Goal: Transaction & Acquisition: Purchase product/service

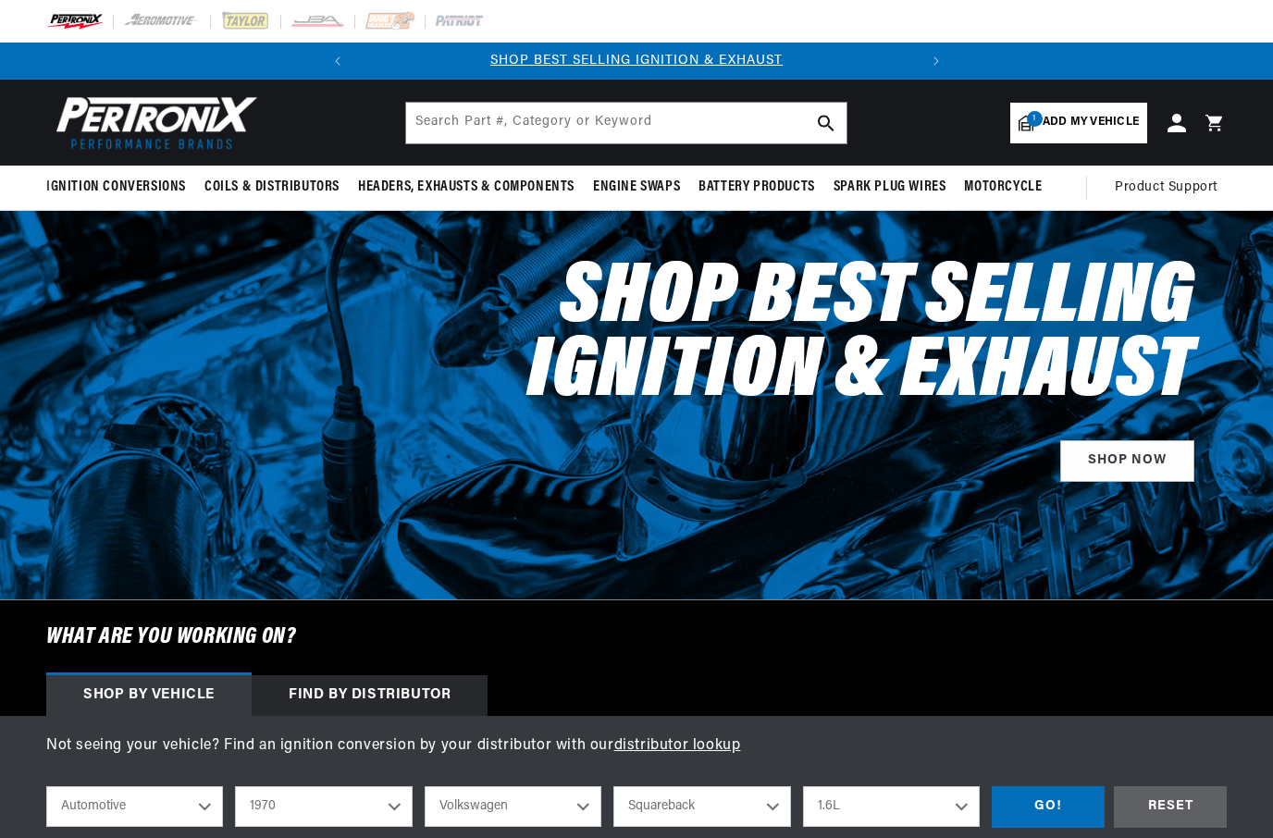
select select "1970"
select select "Volkswagen"
select select "Squareback"
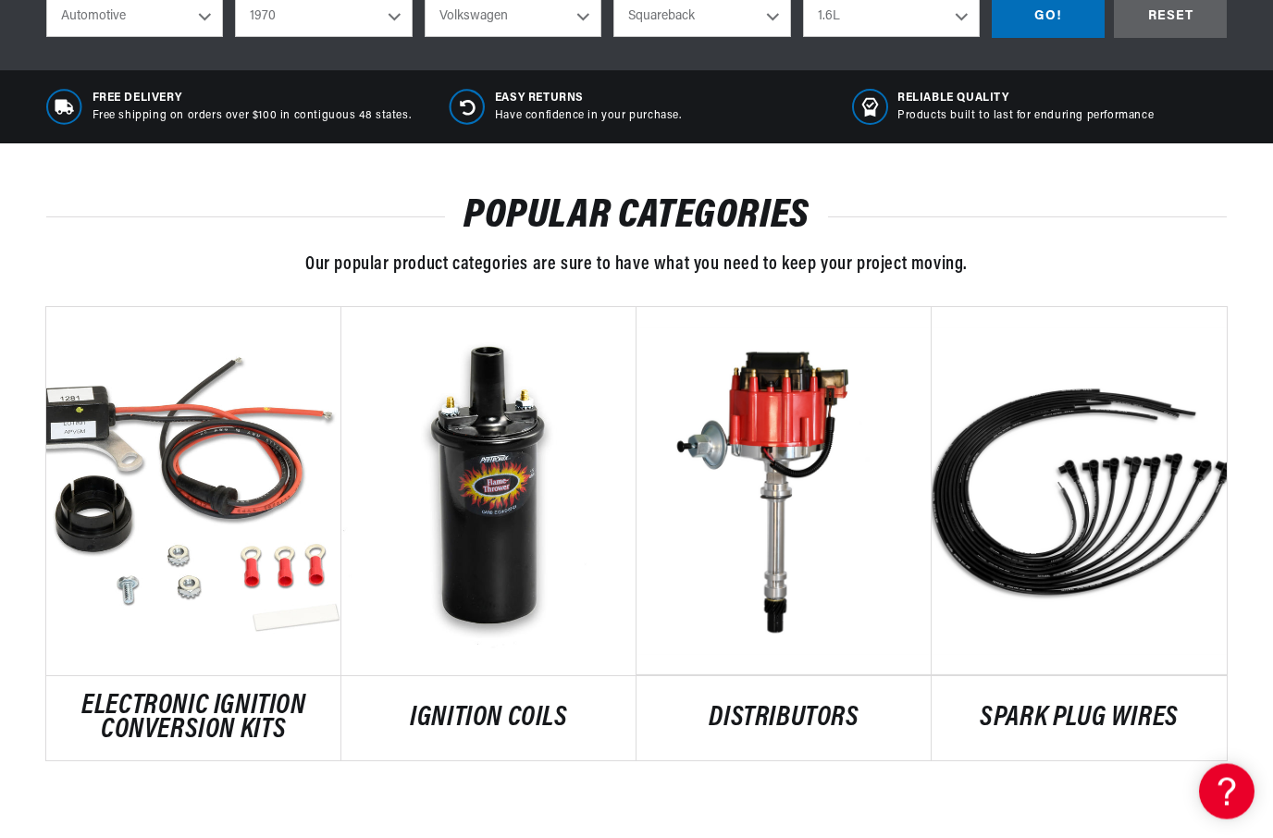
scroll to position [790, 0]
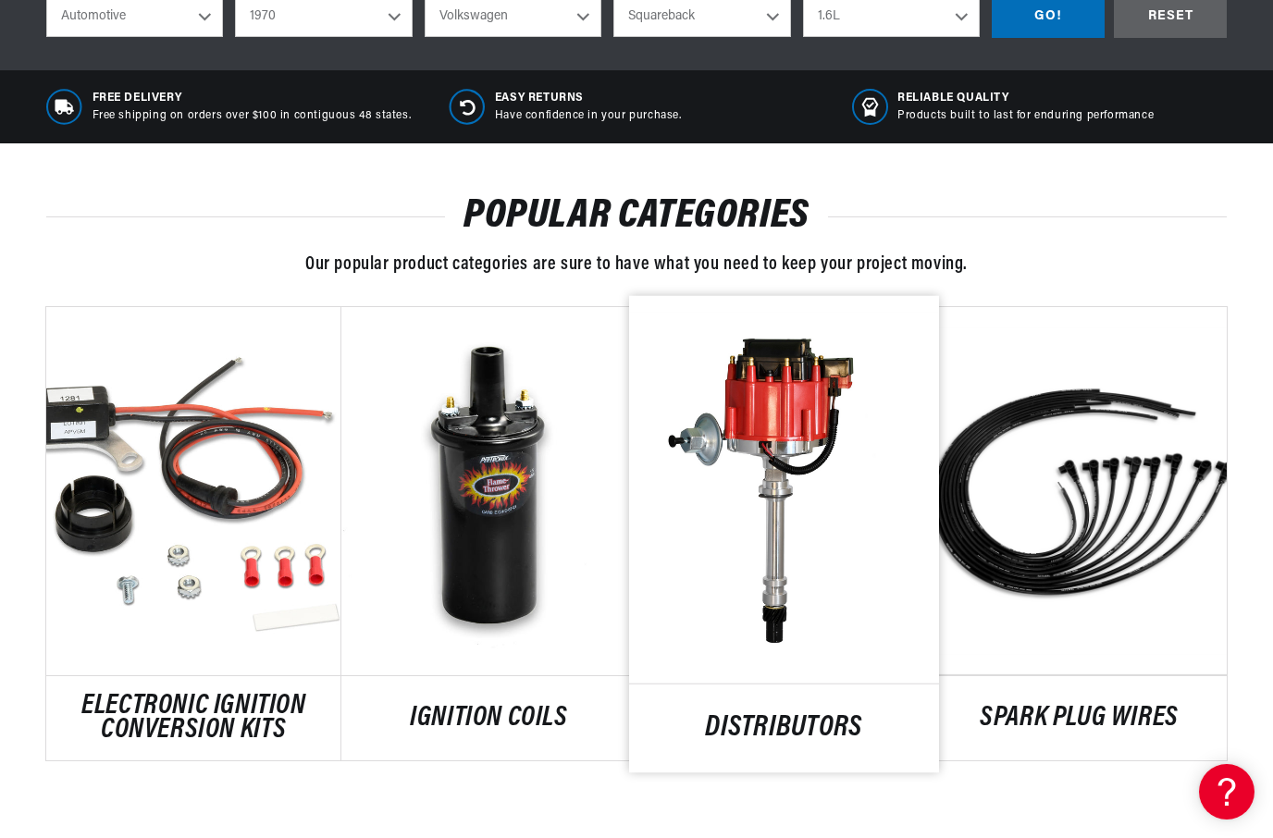
click at [761, 715] on link "DISTRIBUTORS" at bounding box center [784, 727] width 310 height 25
click at [753, 715] on link "DISTRIBUTORS" at bounding box center [784, 727] width 310 height 25
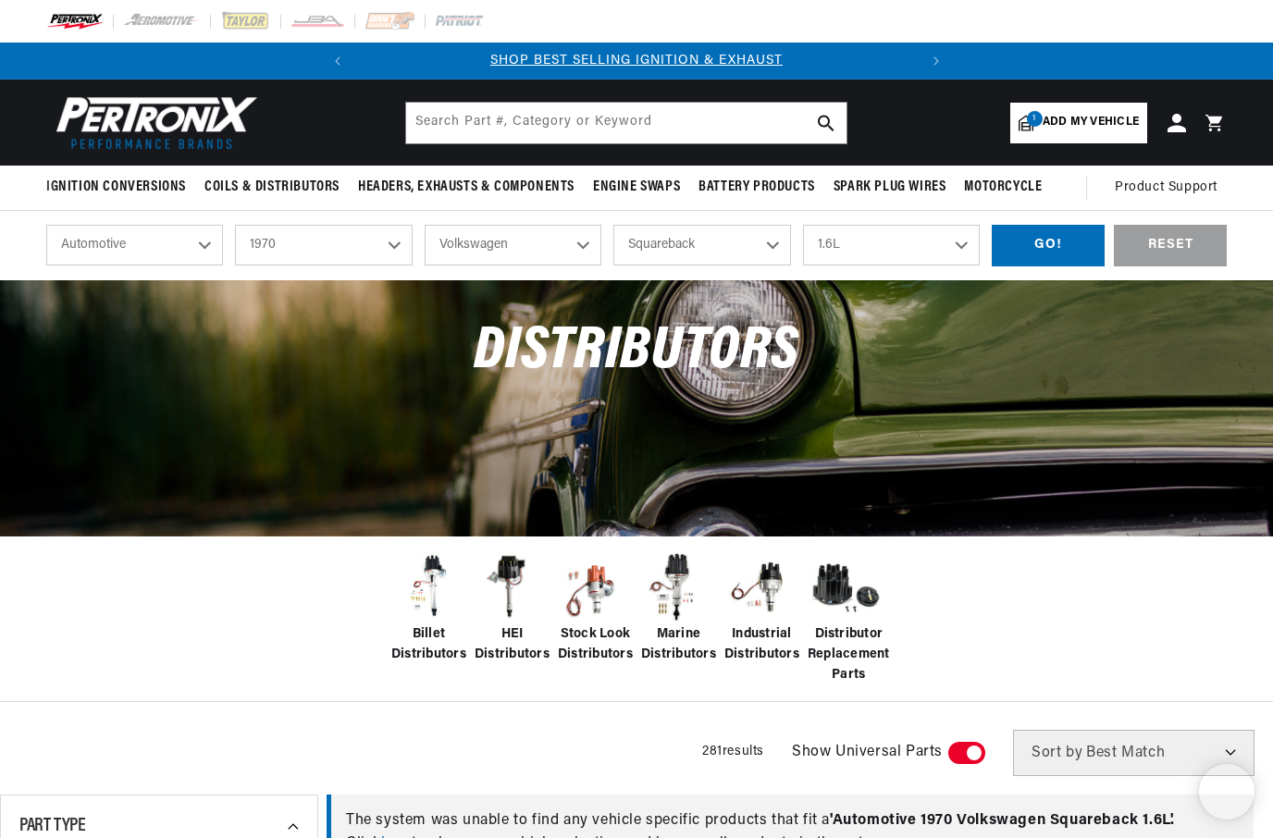
select select "1970"
select select "Volkswagen"
select select "Squareback"
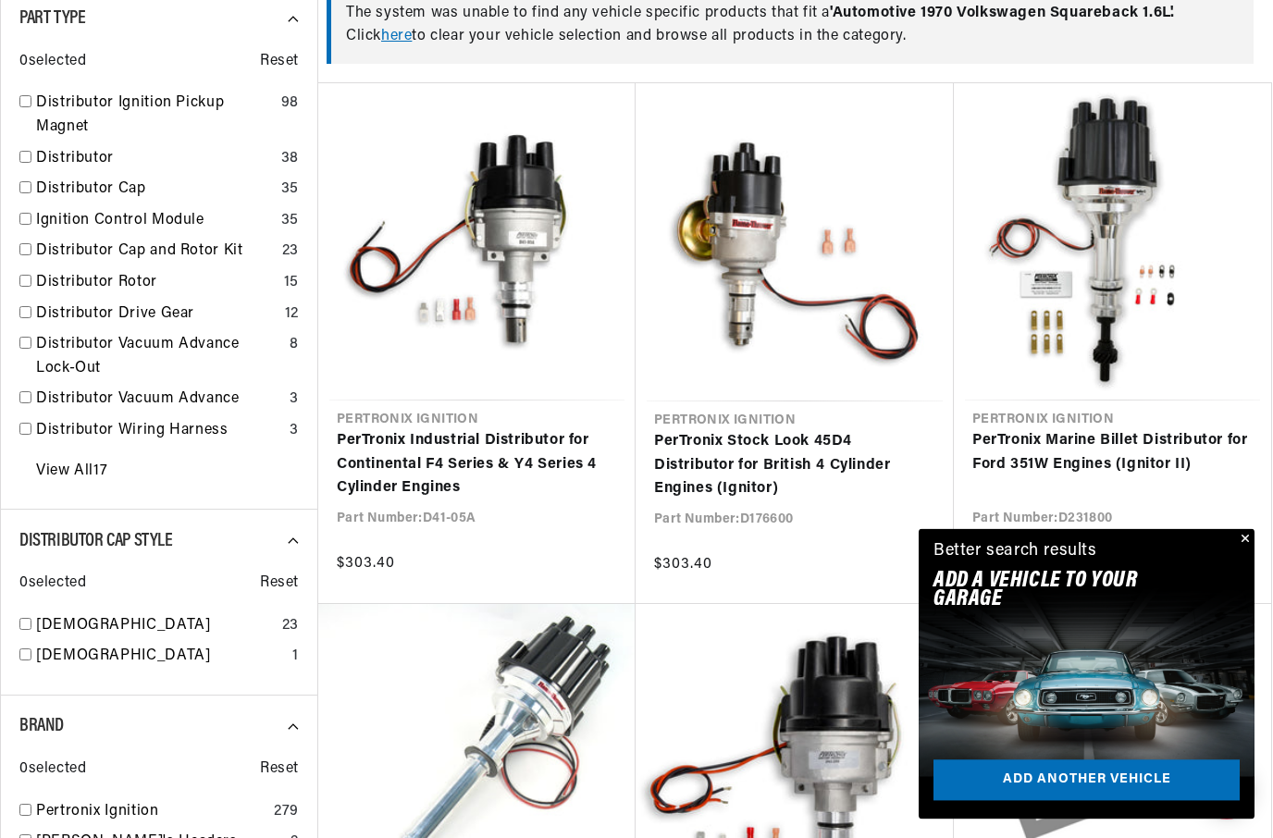
scroll to position [807, 0]
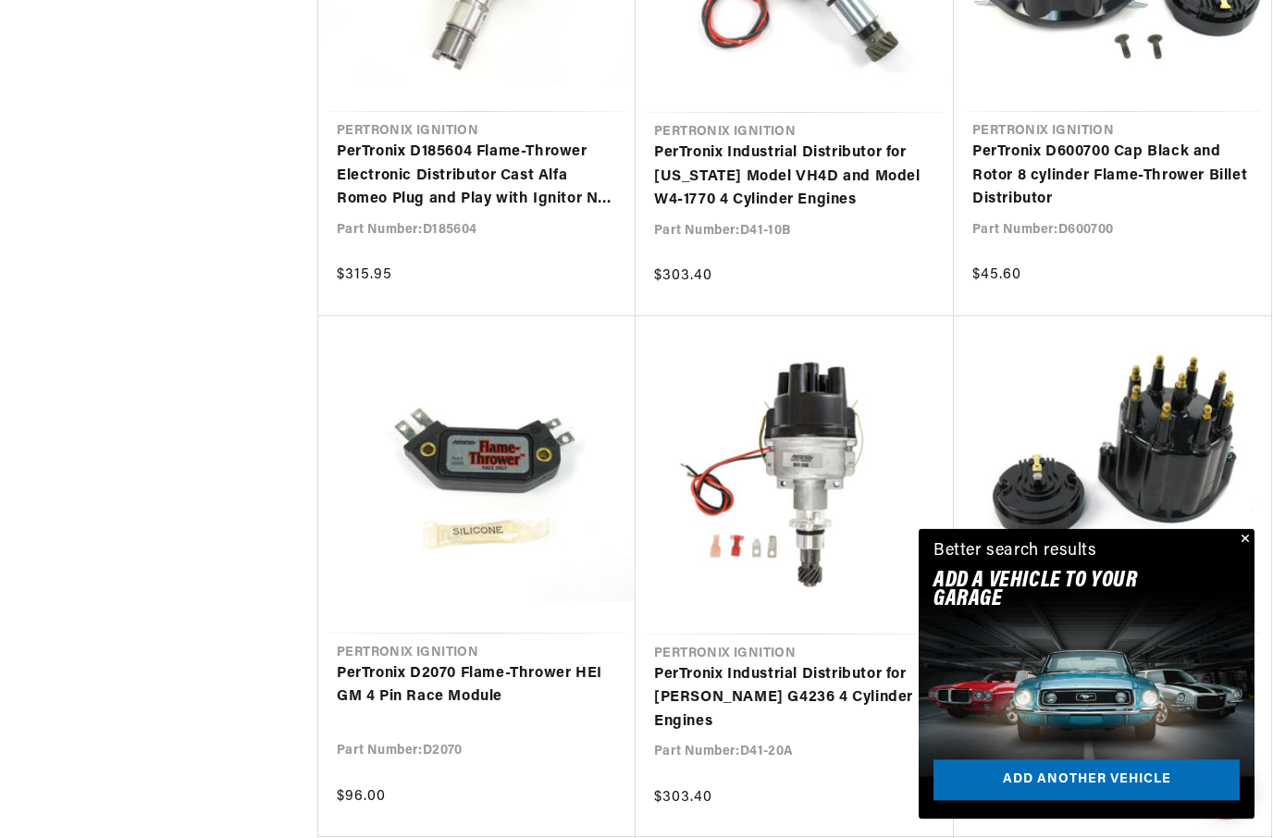
scroll to position [3701, 0]
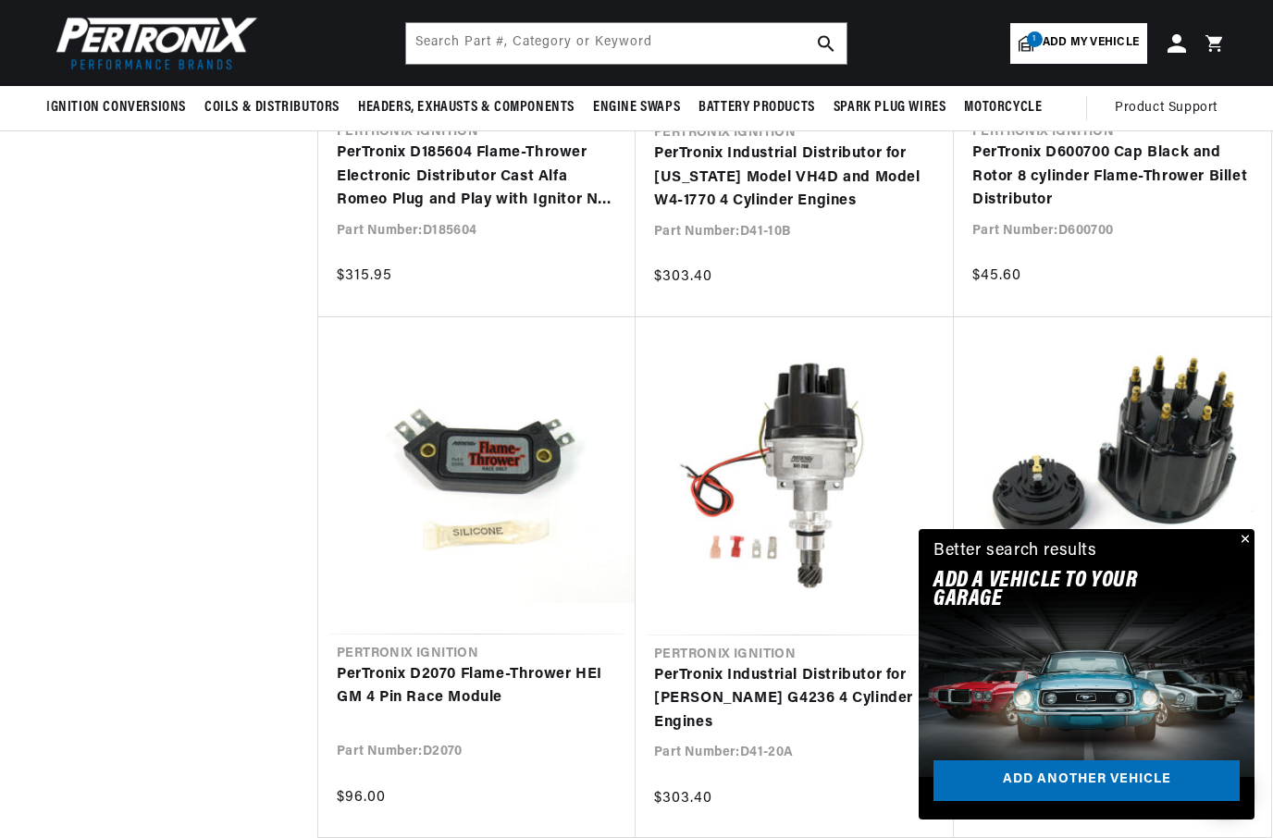
click at [1250, 551] on button "Close" at bounding box center [1243, 540] width 22 height 22
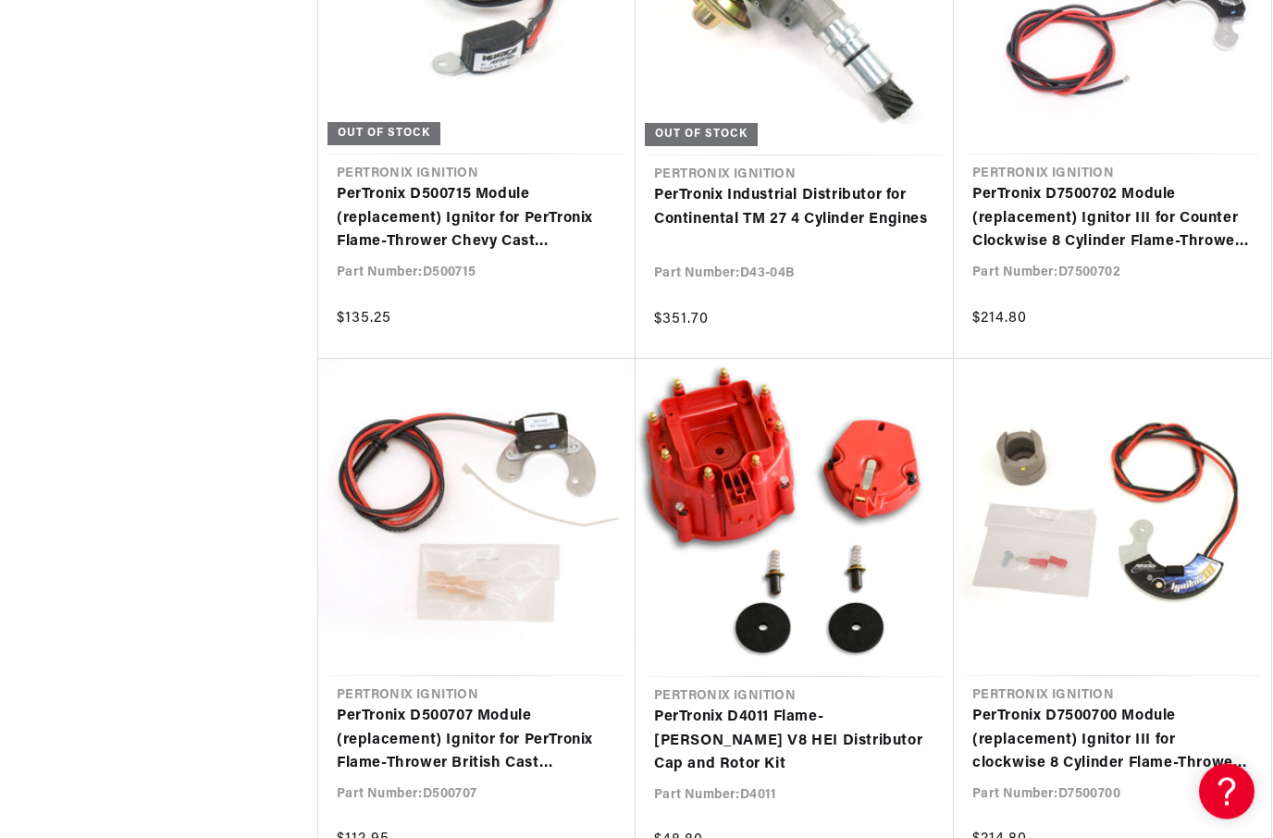
scroll to position [0, 560]
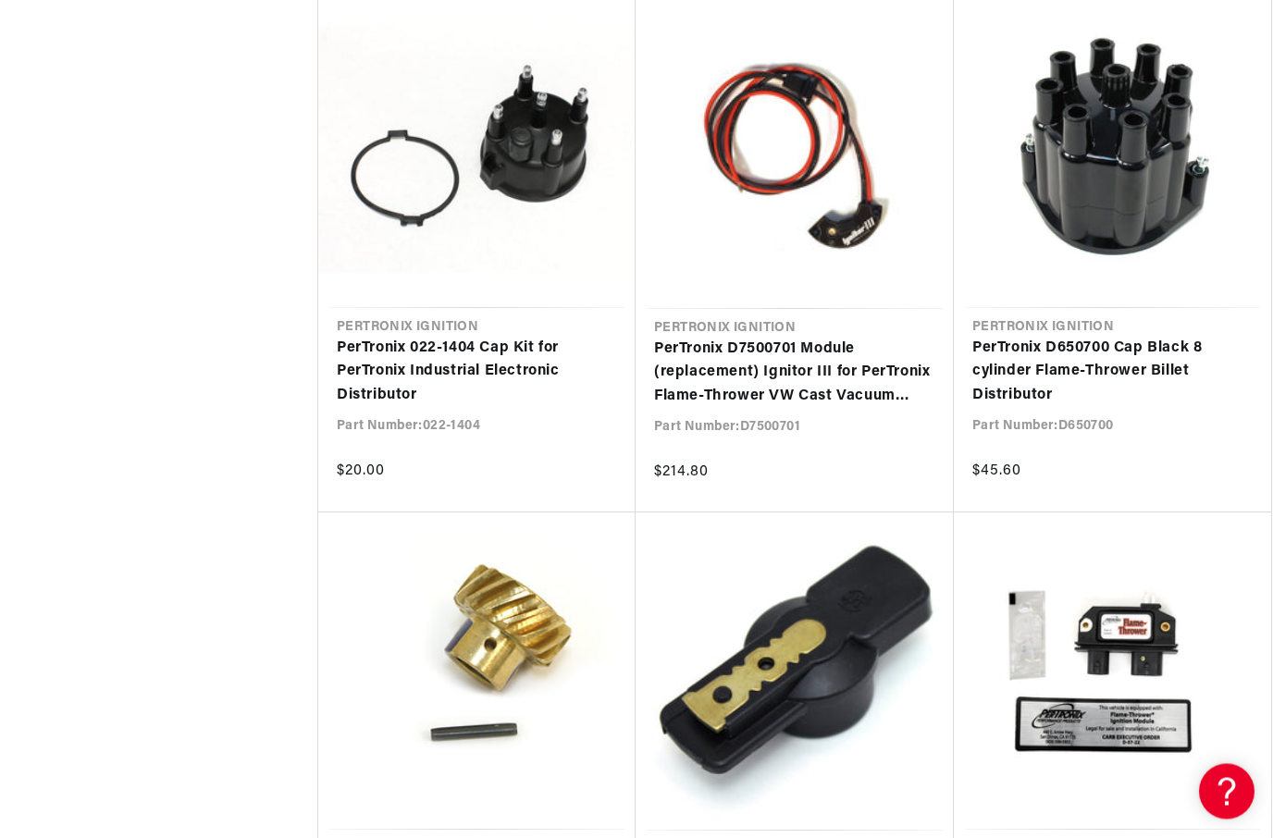
scroll to position [0, 560]
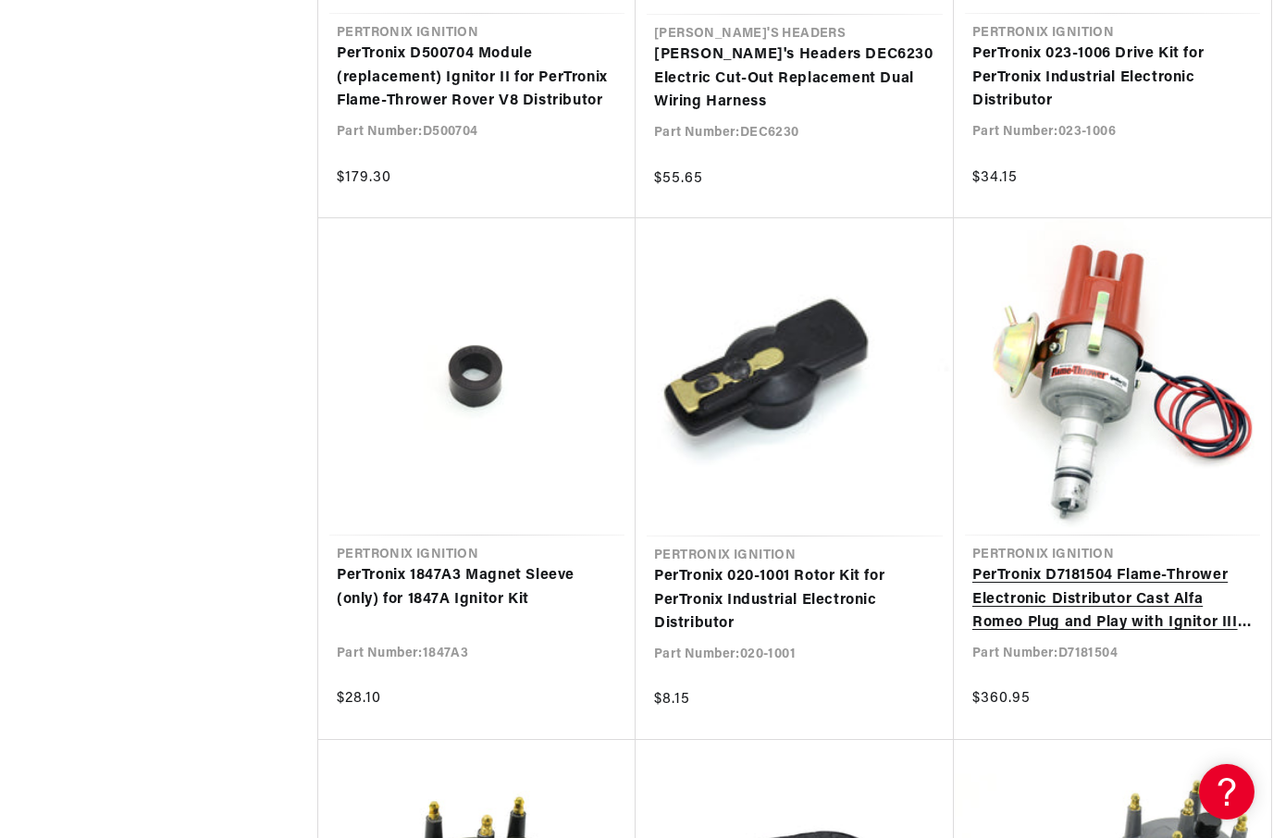
click at [1160, 566] on link "PerTronix D7181504 Flame-Thrower Electronic Distributor Cast Alfa Romeo Plug an…" at bounding box center [1112, 599] width 280 height 71
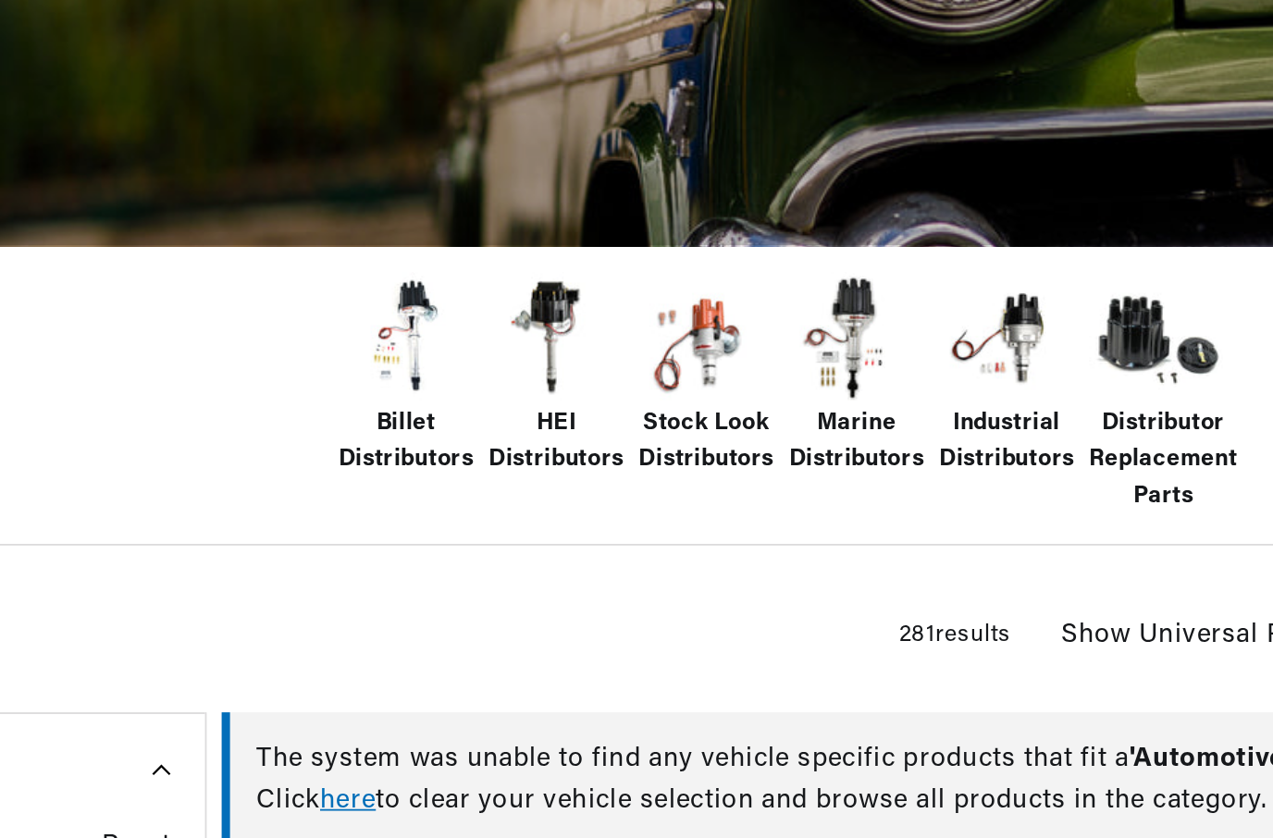
scroll to position [0, 560]
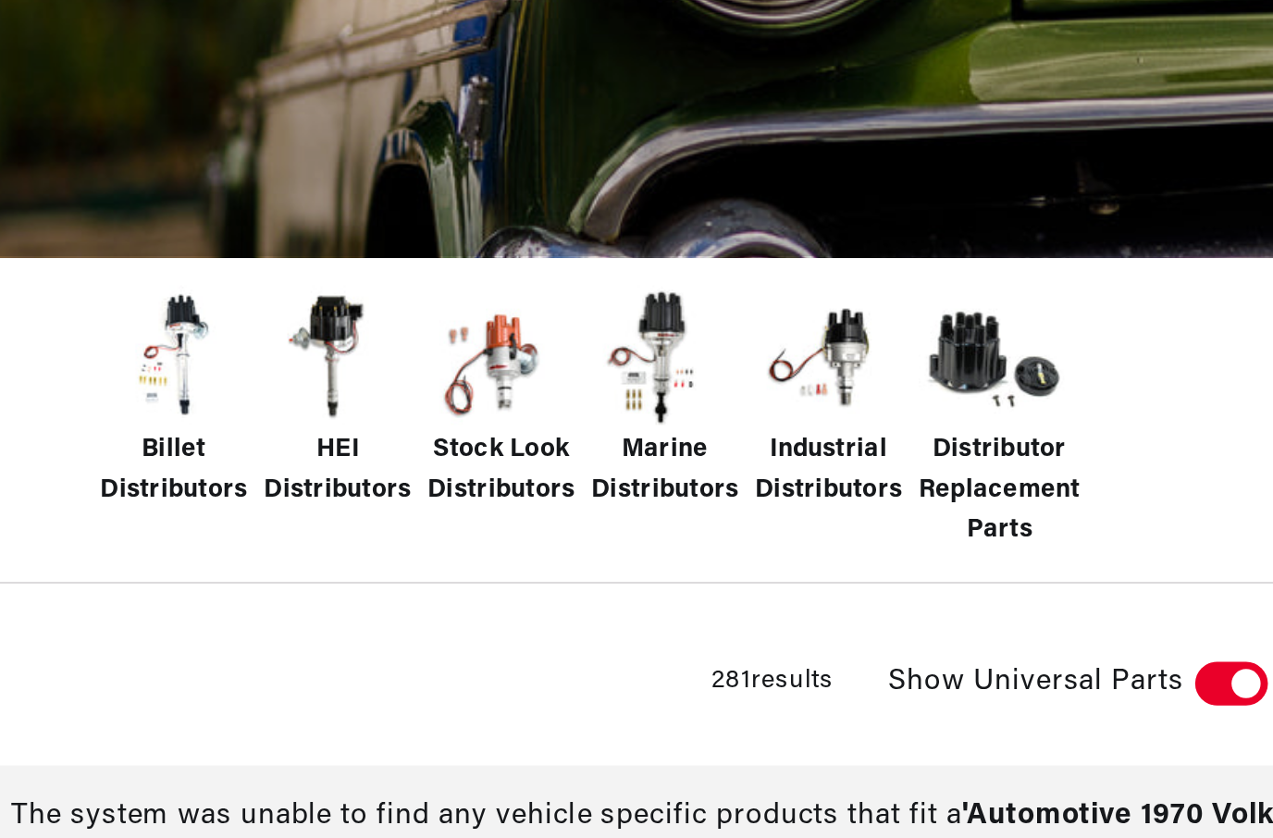
click at [558, 371] on span "Stock Look Distributors" at bounding box center [595, 392] width 75 height 42
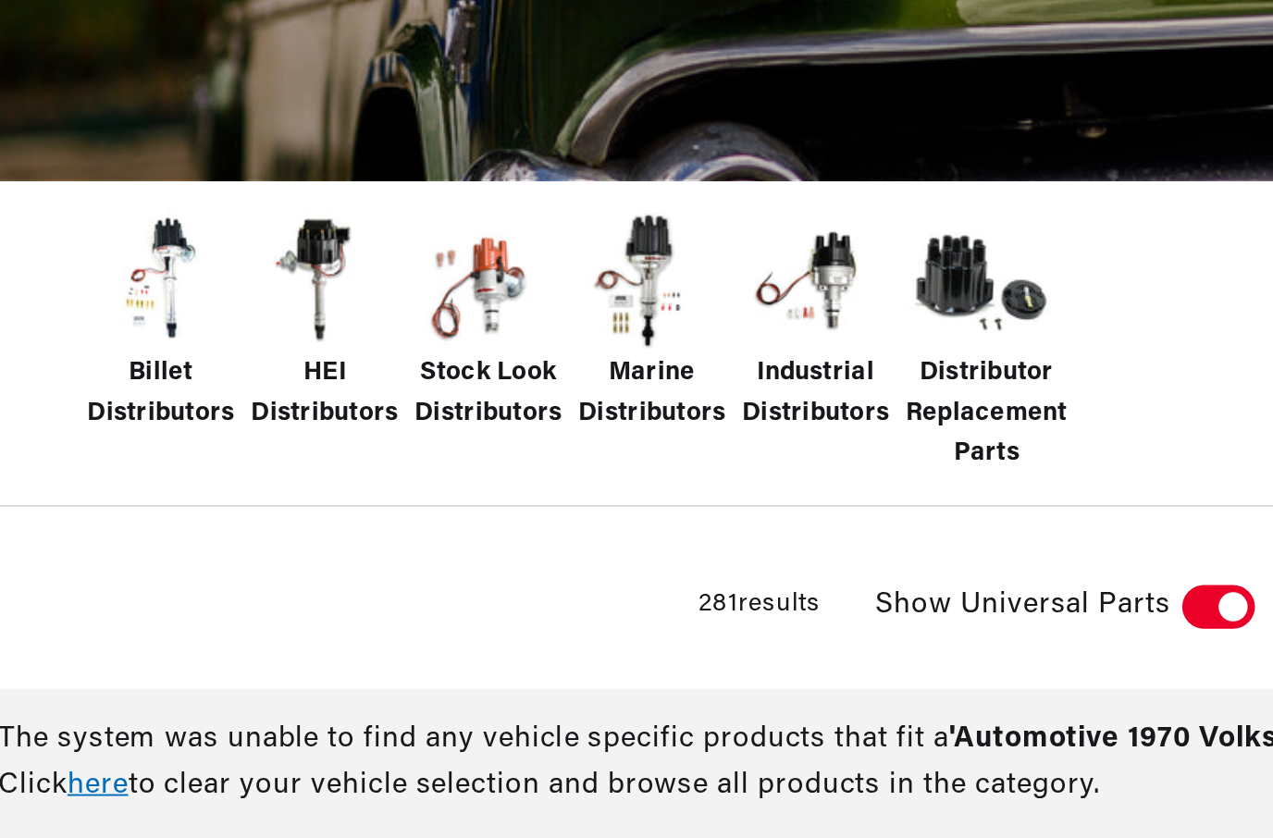
scroll to position [46, 0]
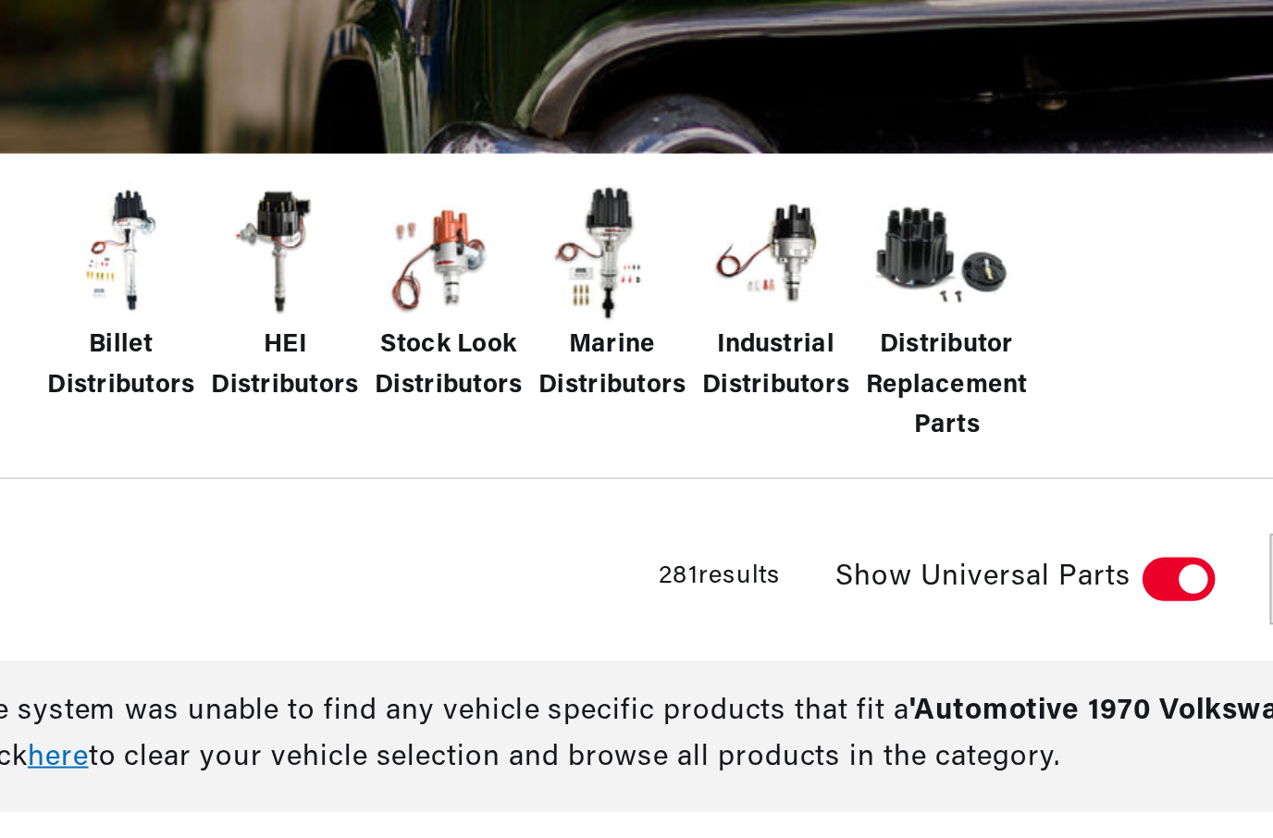
click at [558, 504] on img at bounding box center [595, 541] width 74 height 74
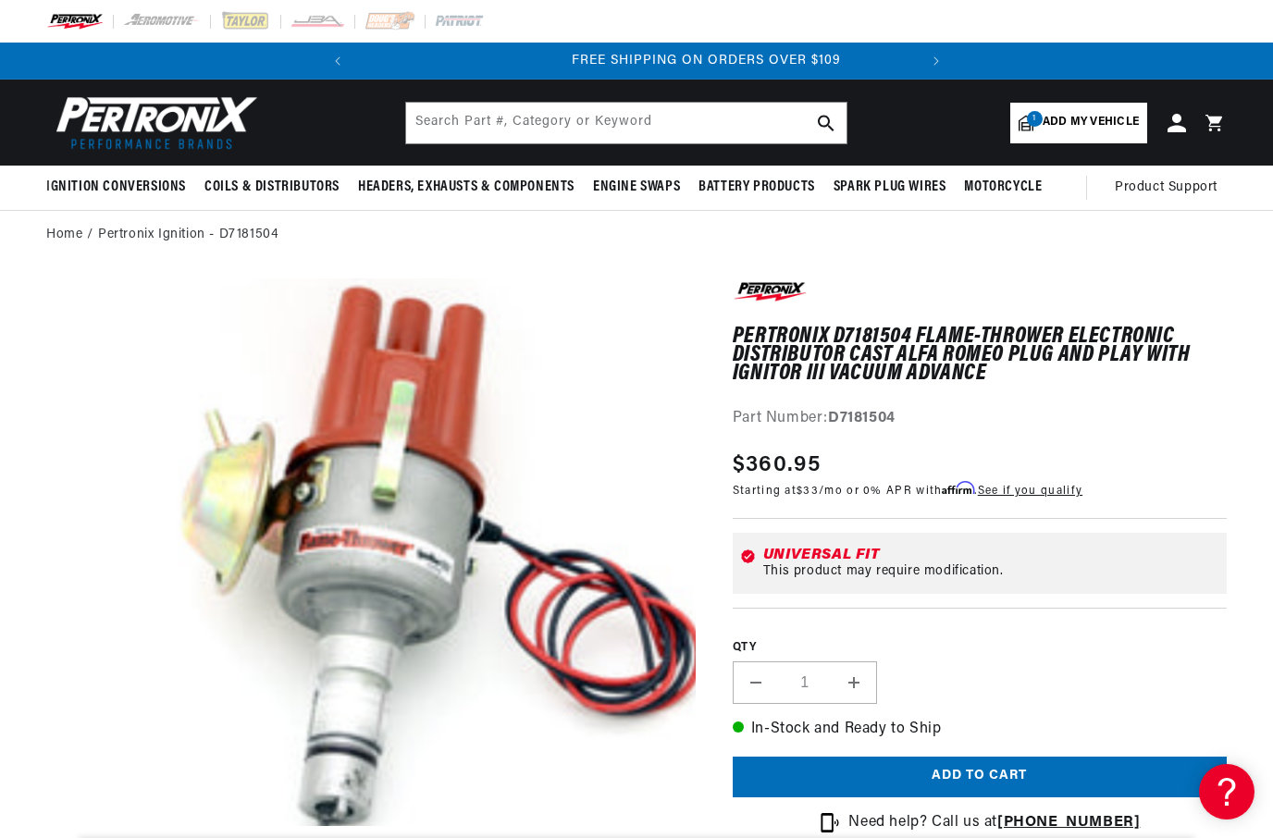
scroll to position [0, 560]
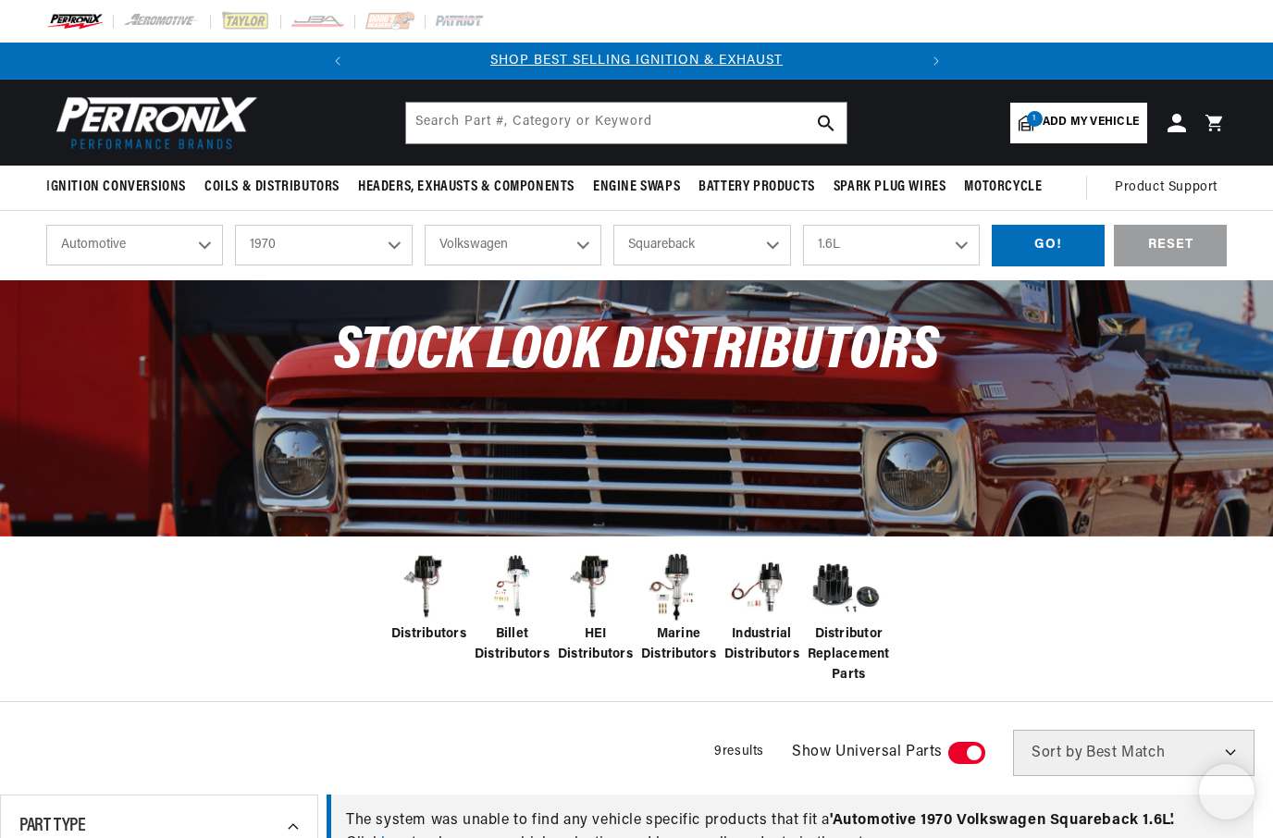
select select "1970"
select select "Volkswagen"
select select "Squareback"
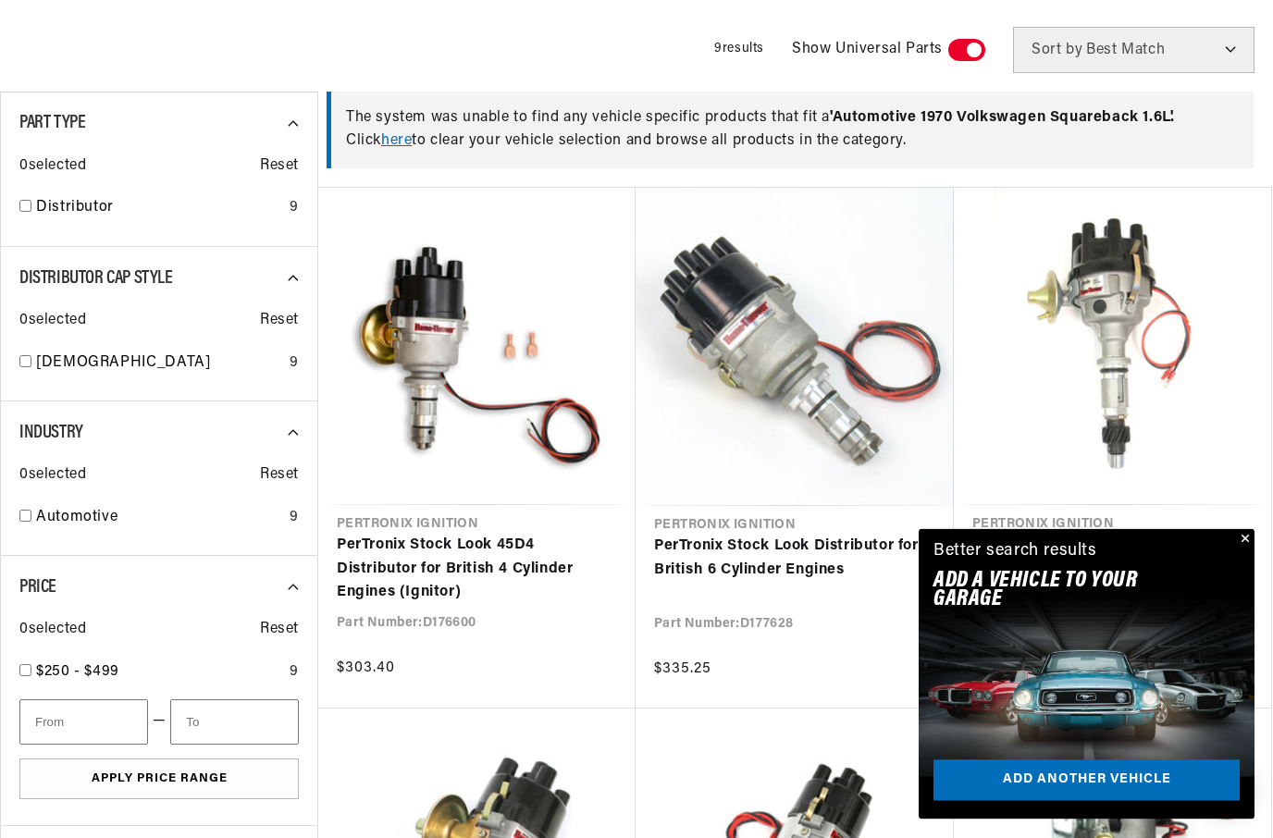
scroll to position [719, 0]
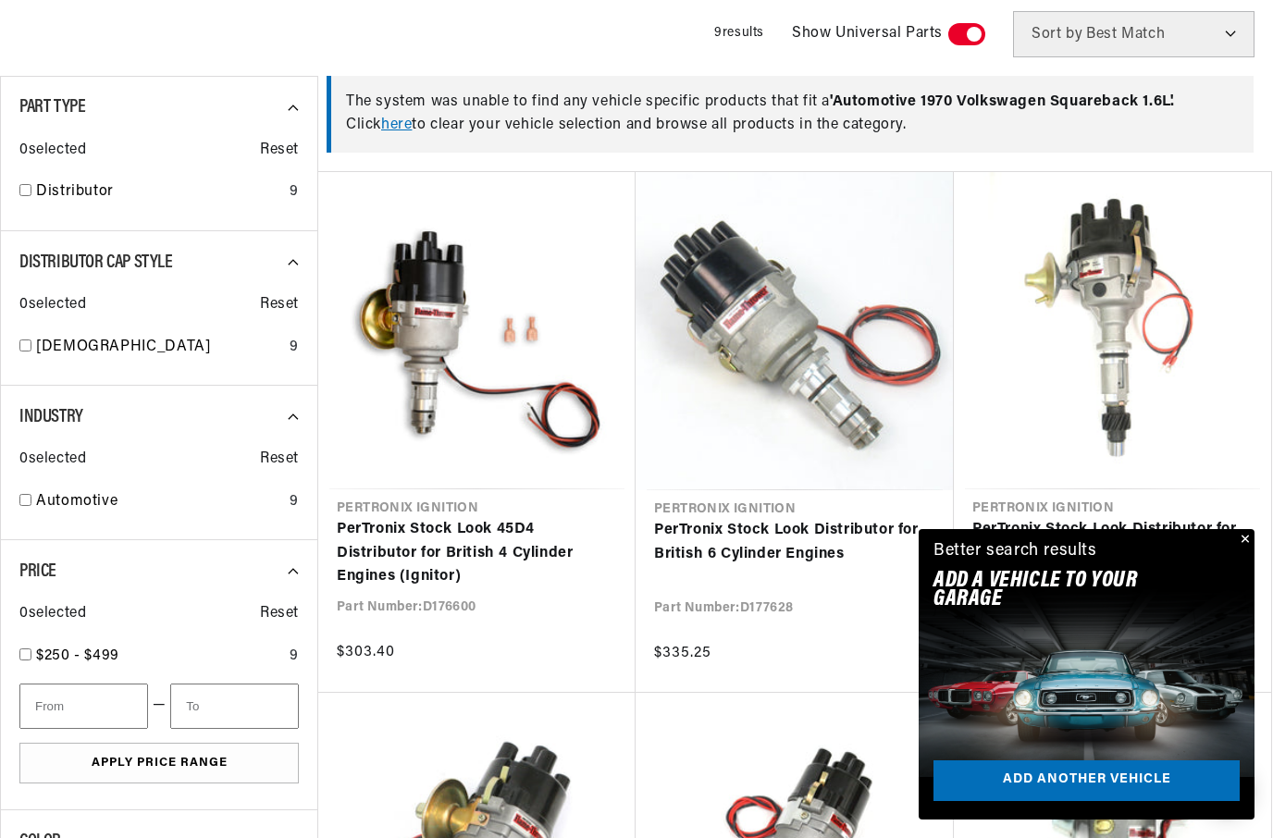
click at [1252, 565] on link "PerTronix Stock Look Distributor for Rover V8 Engines" at bounding box center [1112, 541] width 280 height 47
click at [1252, 548] on link "PerTronix Stock Look Distributor for Rover V8 Engines" at bounding box center [1112, 541] width 280 height 47
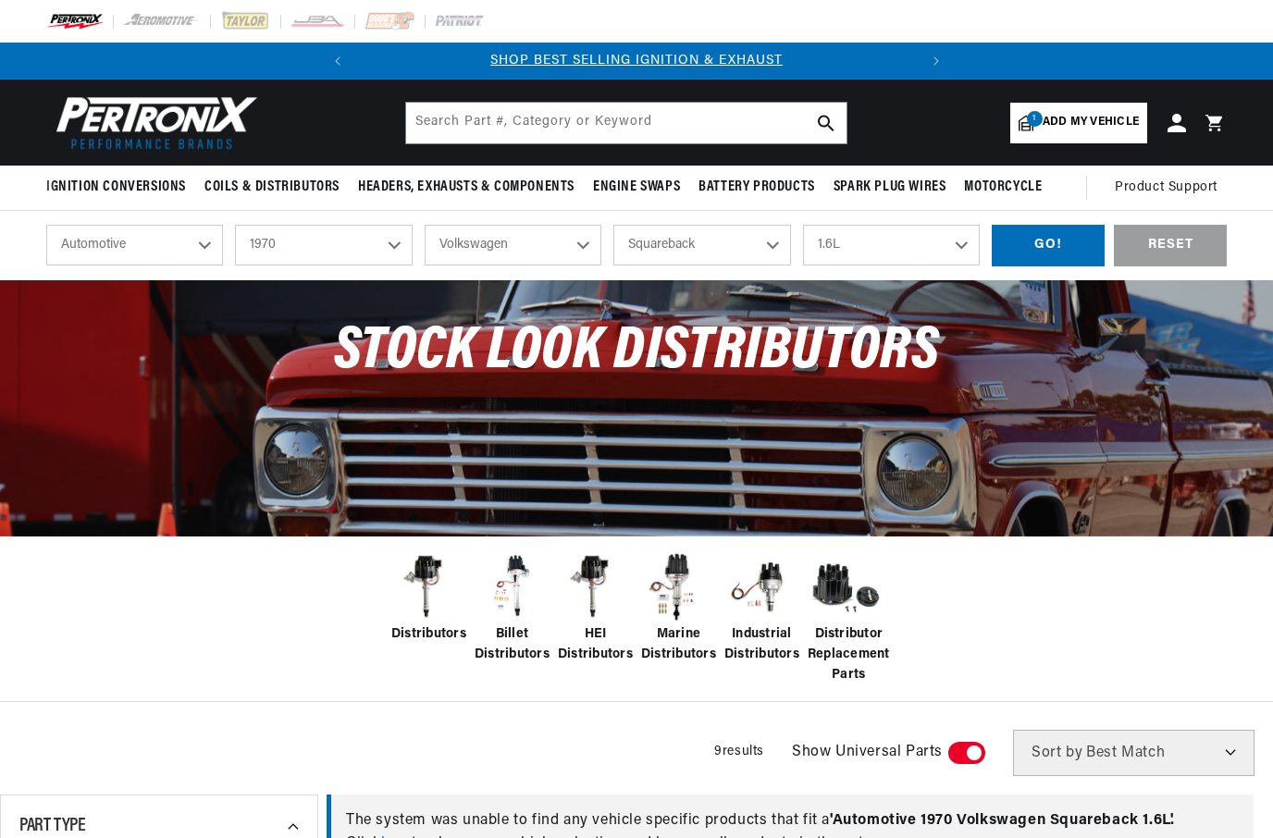
select select "1970"
select select "Volkswagen"
select select "Squareback"
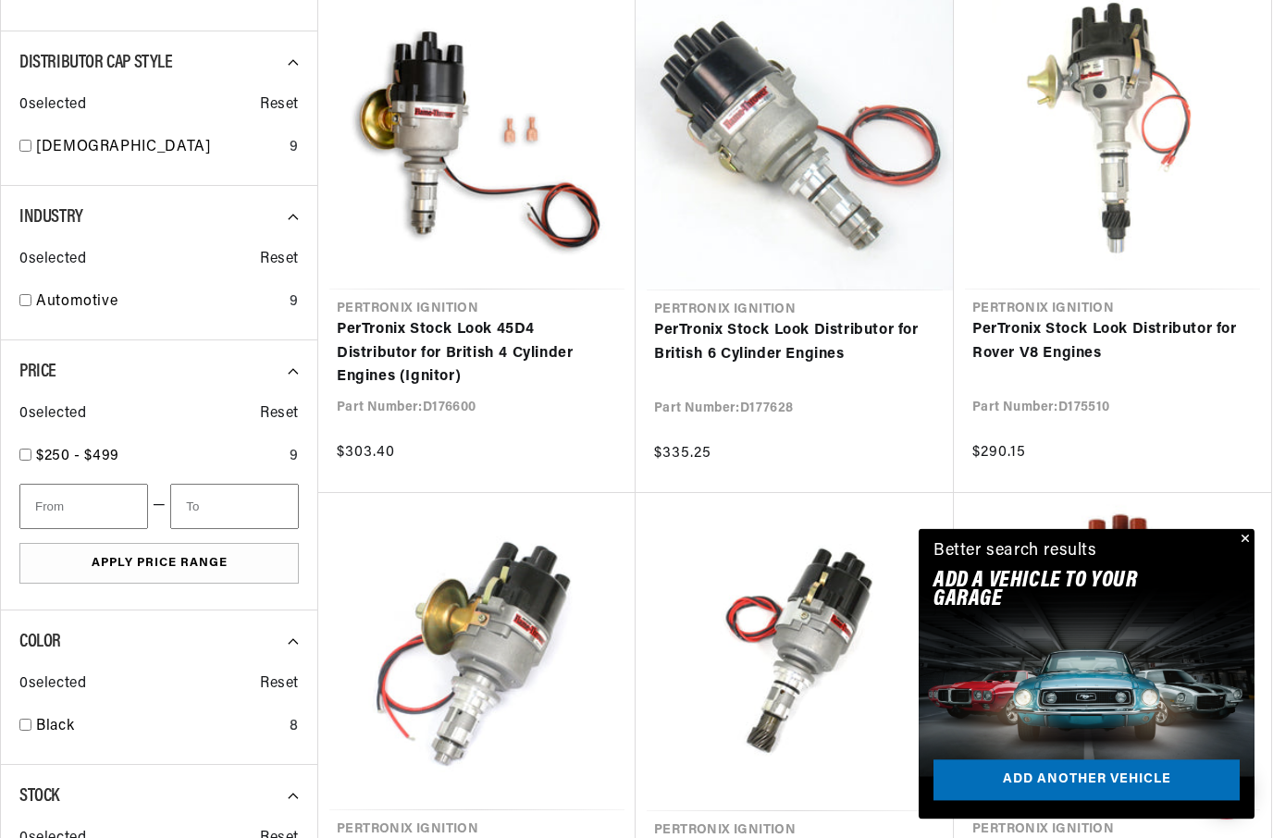
scroll to position [922, 0]
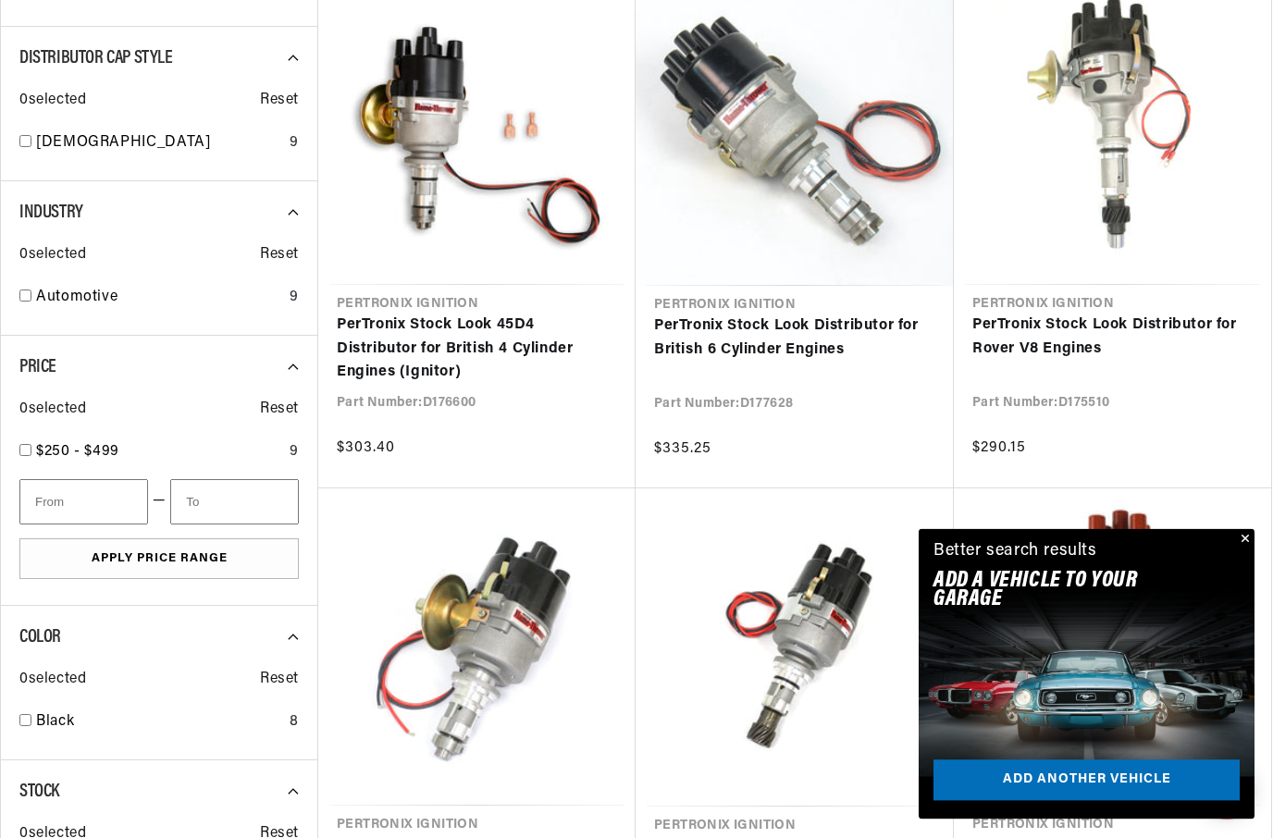
click at [1253, 551] on button "Close" at bounding box center [1243, 540] width 22 height 22
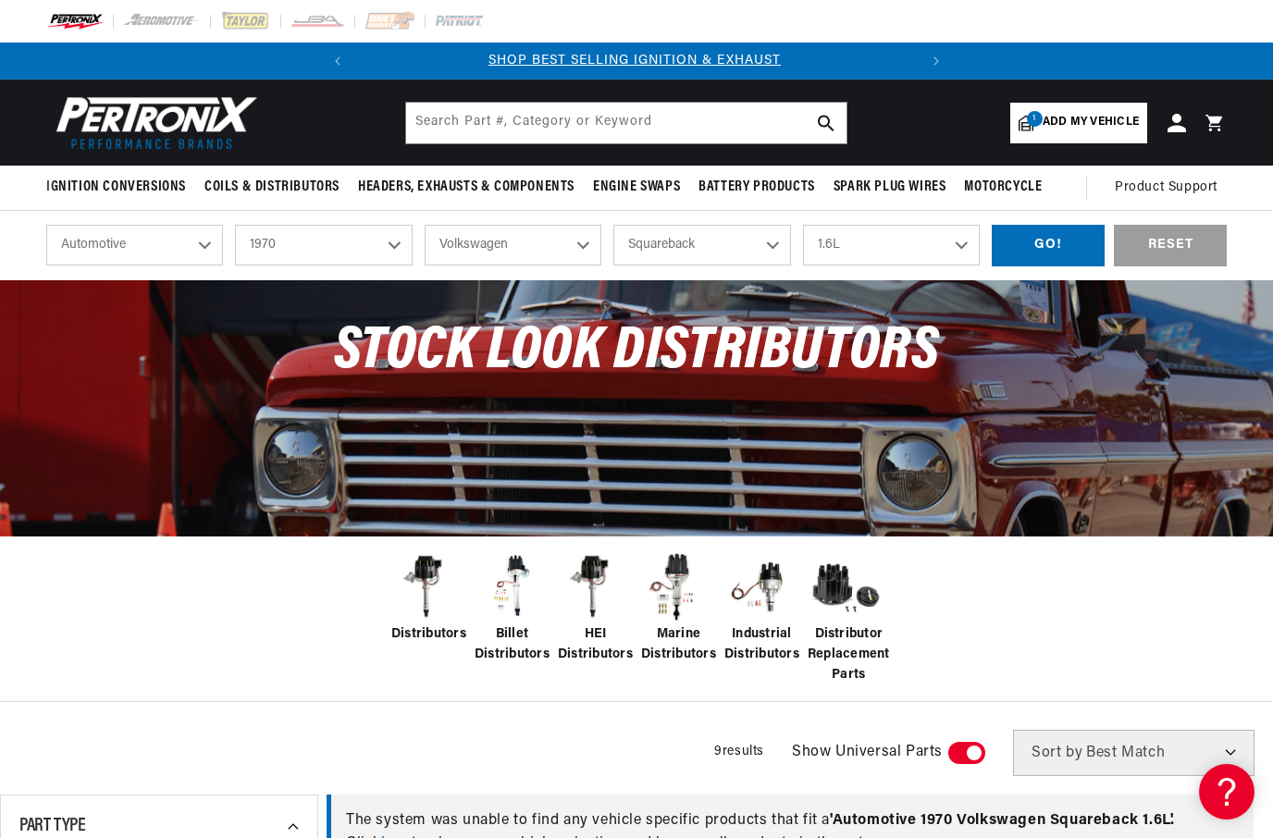
scroll to position [0, 0]
